Goal: Task Accomplishment & Management: Use online tool/utility

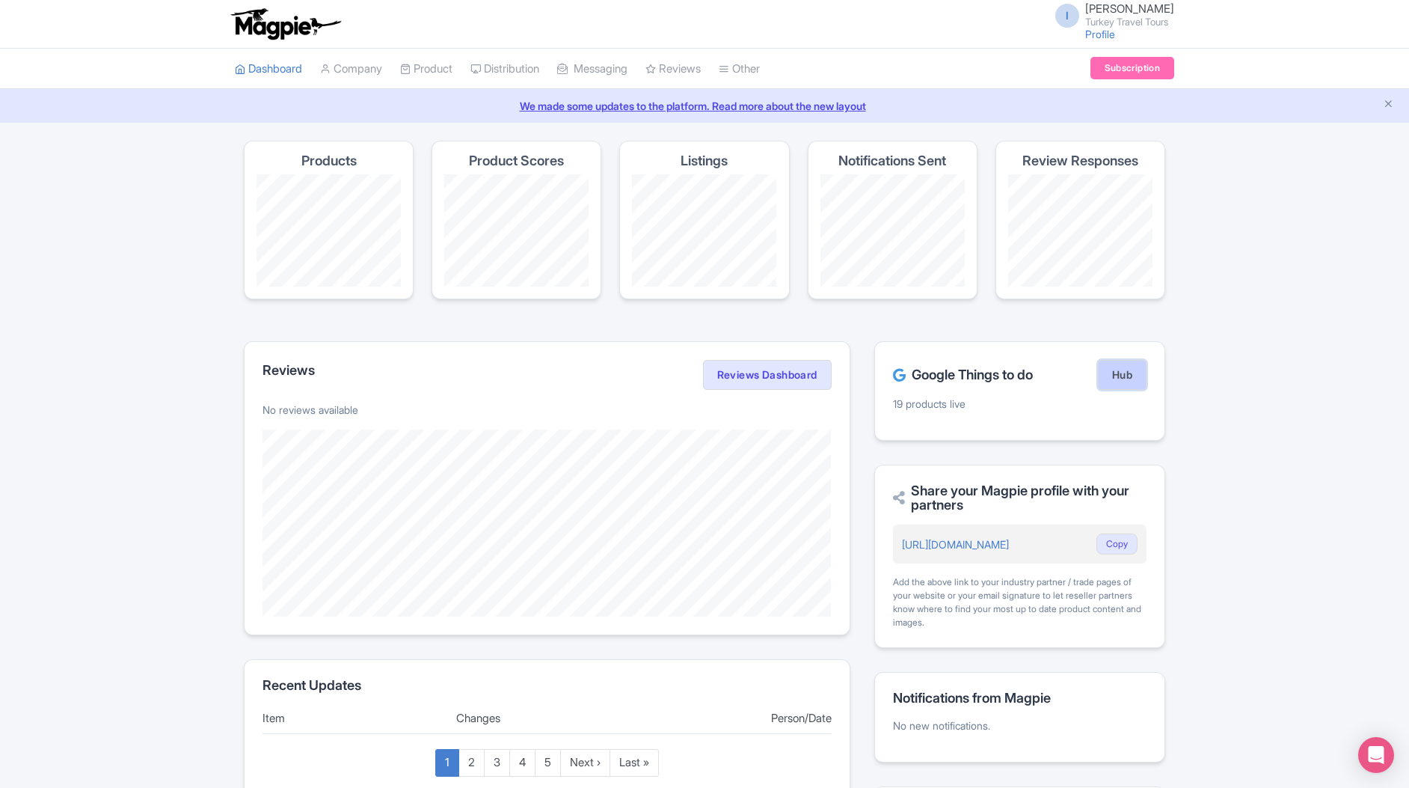
click at [1122, 374] on link "Hub" at bounding box center [1122, 375] width 49 height 30
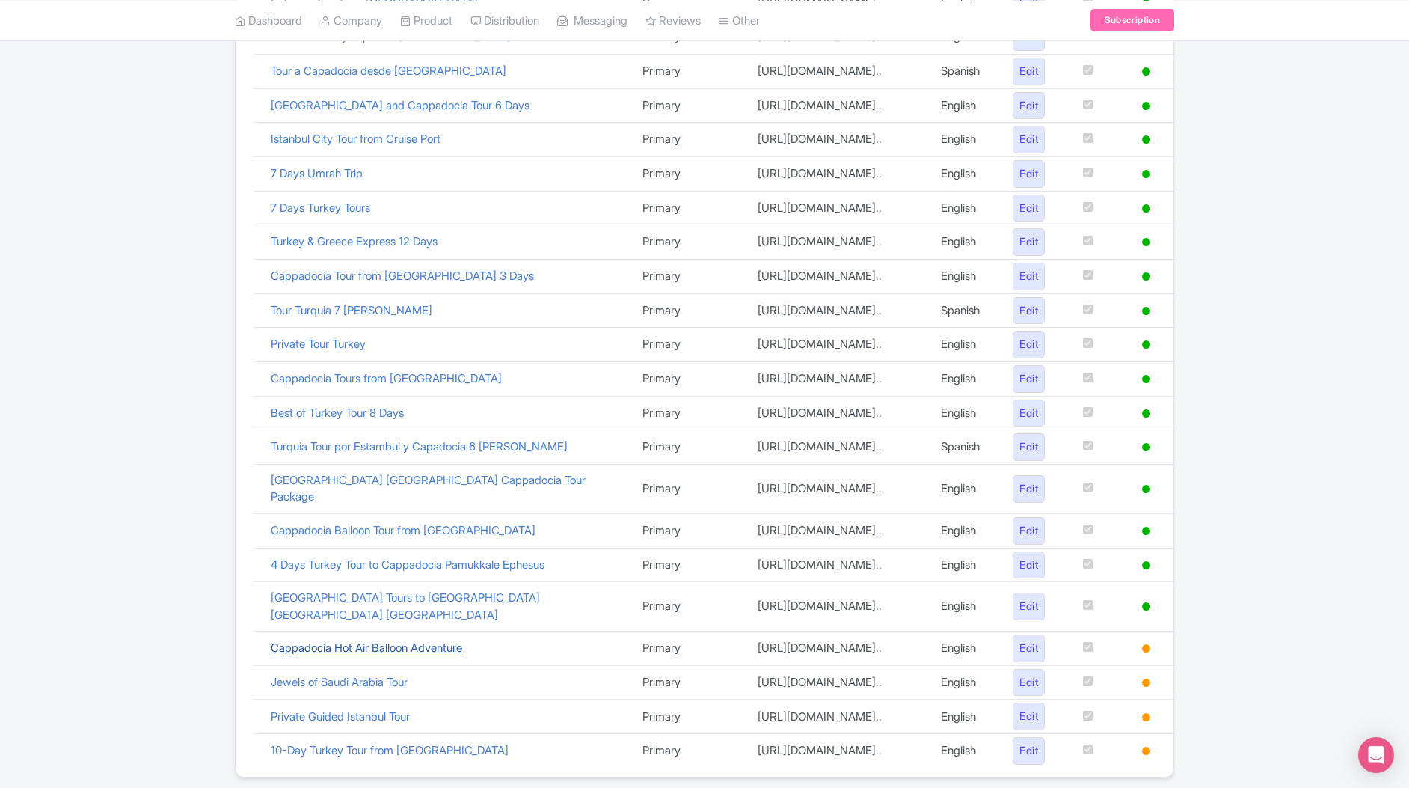
scroll to position [371, 0]
click at [349, 524] on link "Cappadocia Balloon Tour from [GEOGRAPHIC_DATA]" at bounding box center [403, 531] width 265 height 14
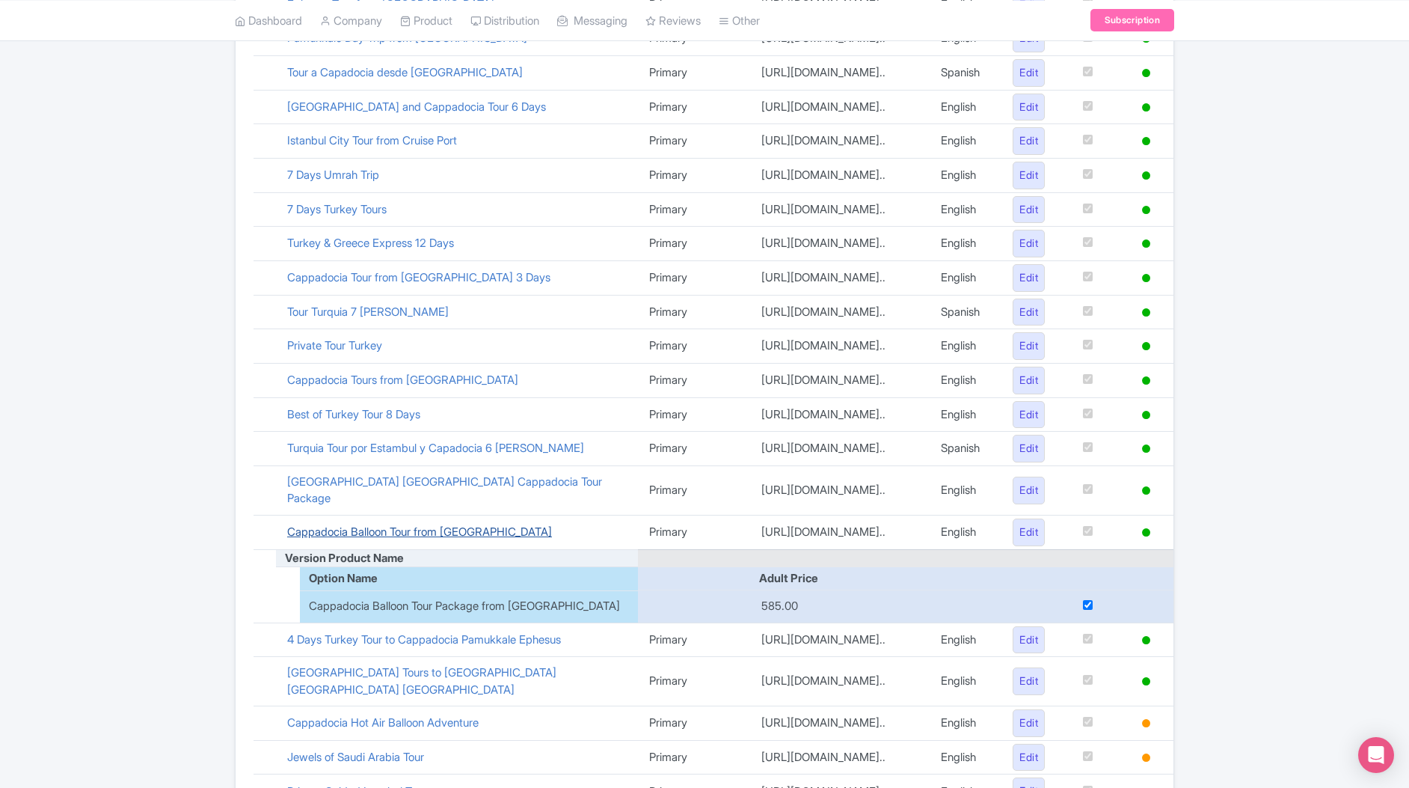
click at [349, 524] on link "Cappadocia Balloon Tour from [GEOGRAPHIC_DATA]" at bounding box center [419, 531] width 265 height 14
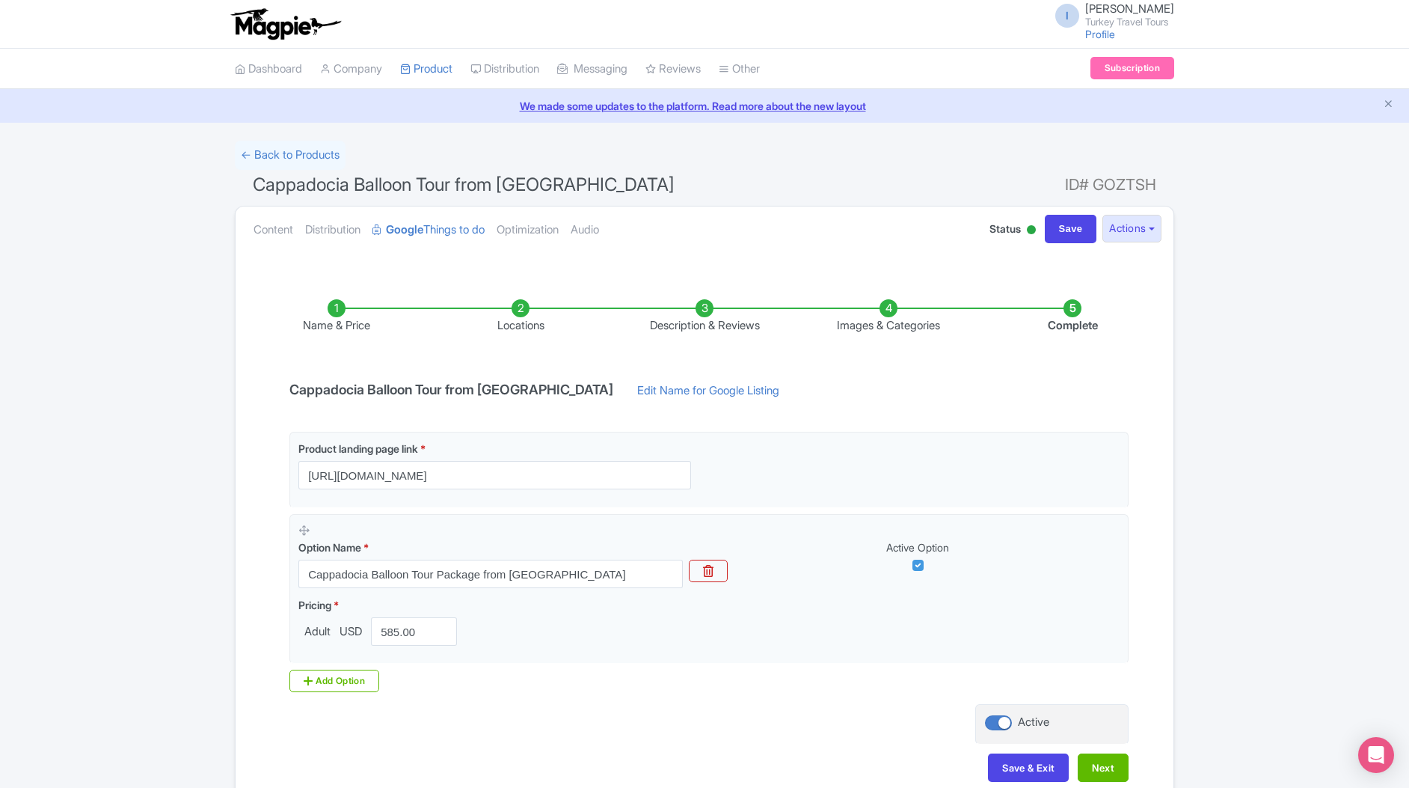
scroll to position [83, 0]
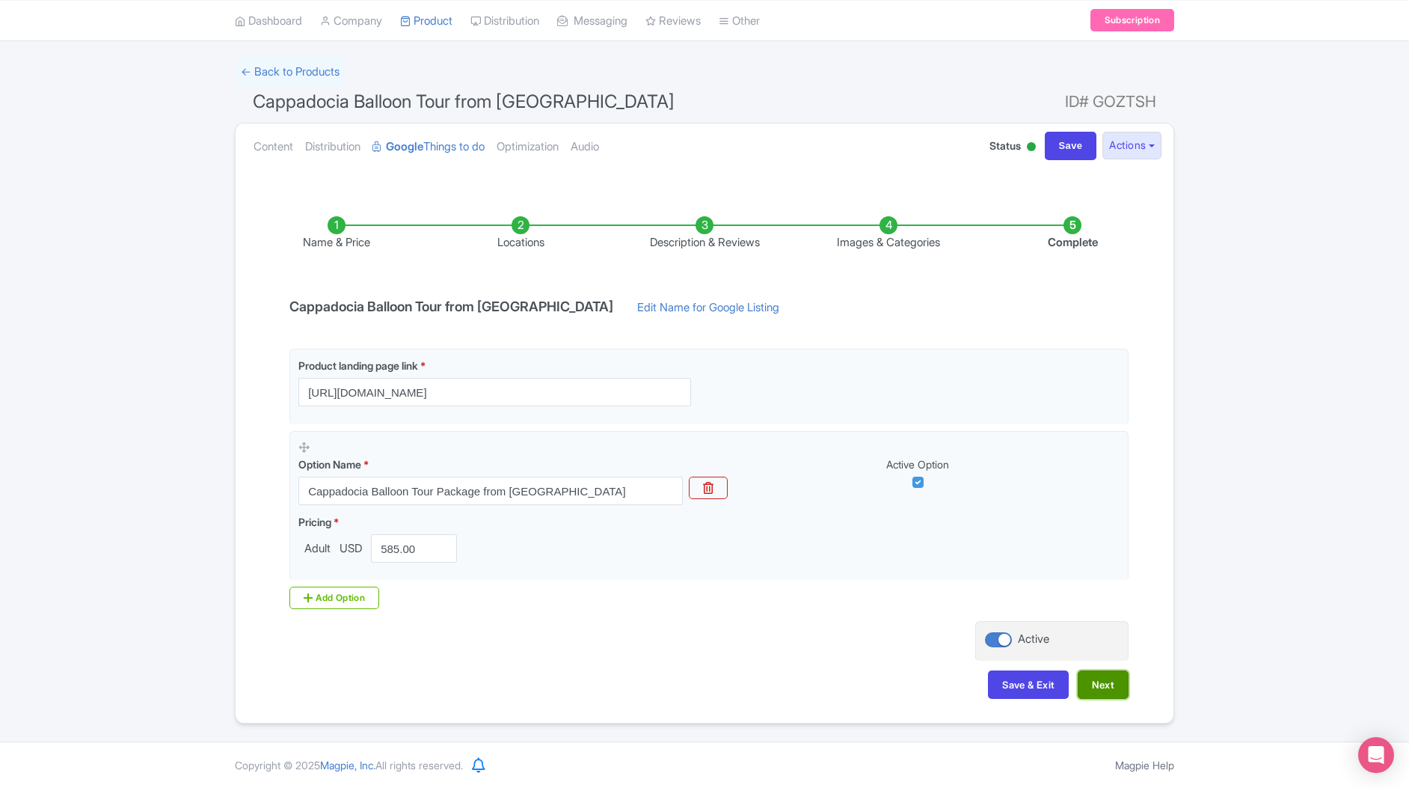
click at [1114, 687] on button "Next" at bounding box center [1103, 684] width 51 height 28
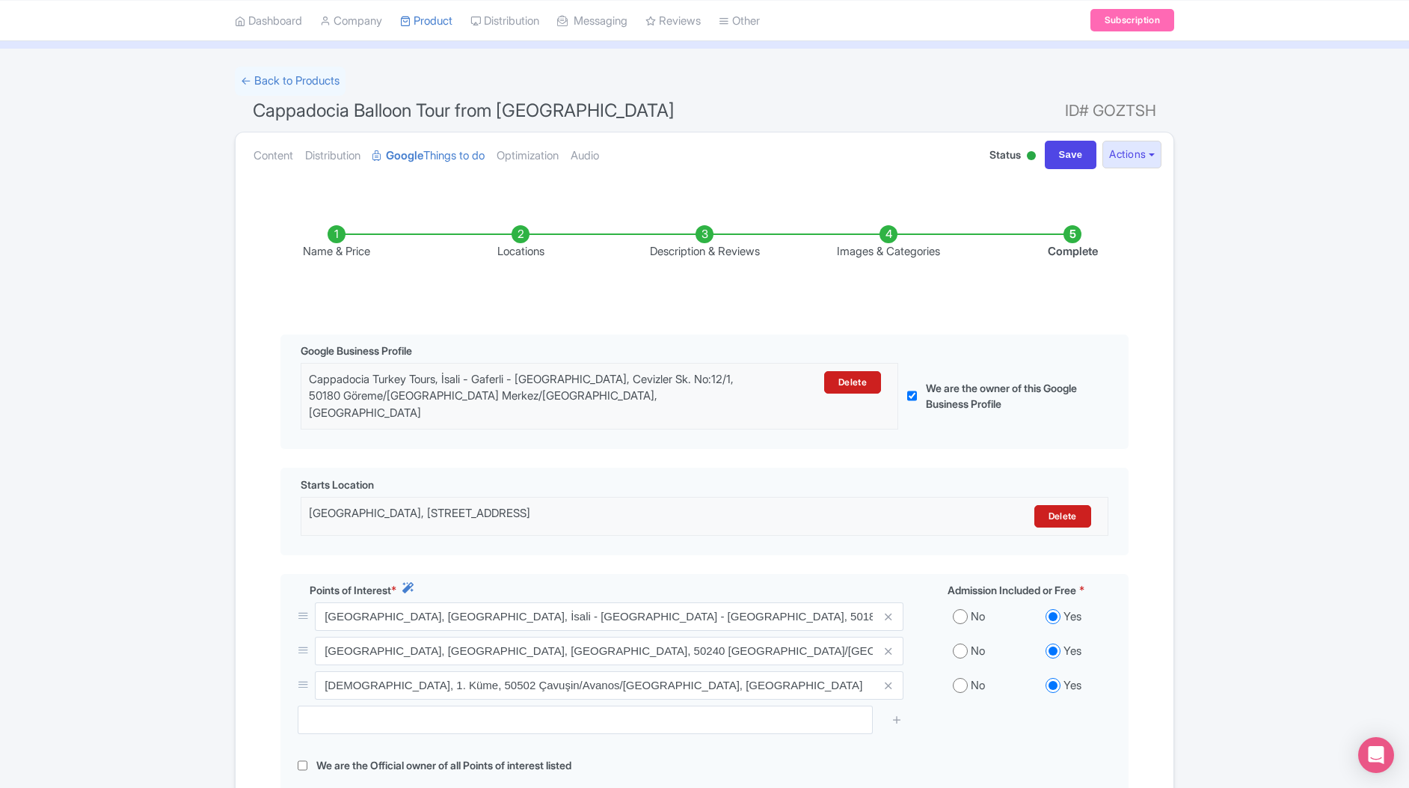
scroll to position [0, 0]
